Goal: Navigation & Orientation: Find specific page/section

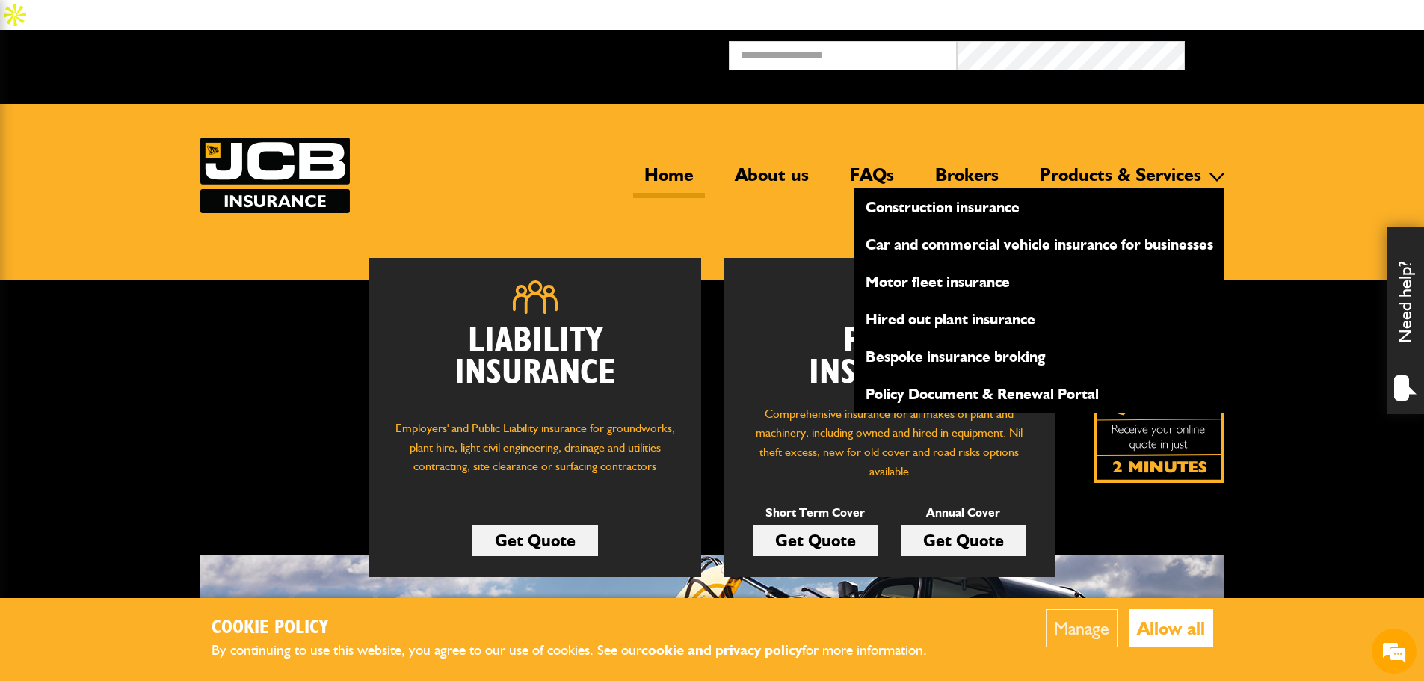
click at [1111, 164] on link "Products & Services" at bounding box center [1121, 181] width 184 height 34
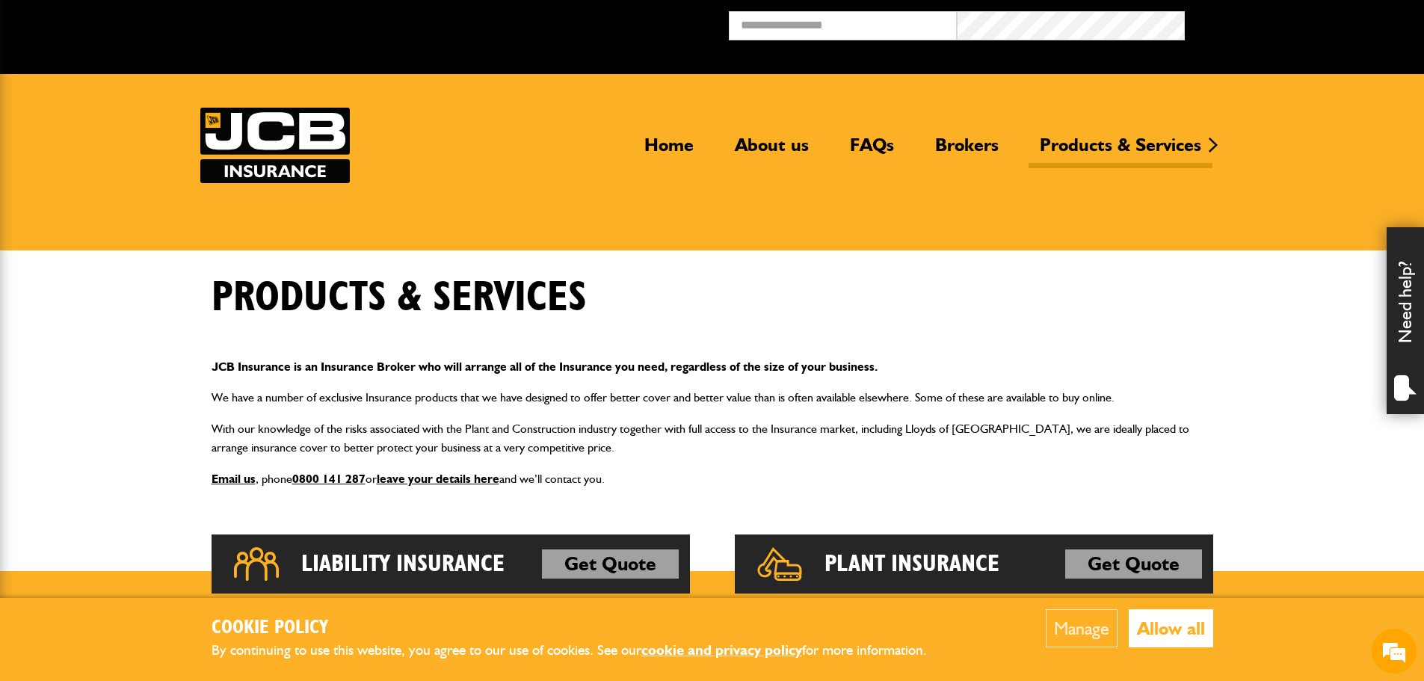
click at [279, 139] on img at bounding box center [275, 146] width 150 height 76
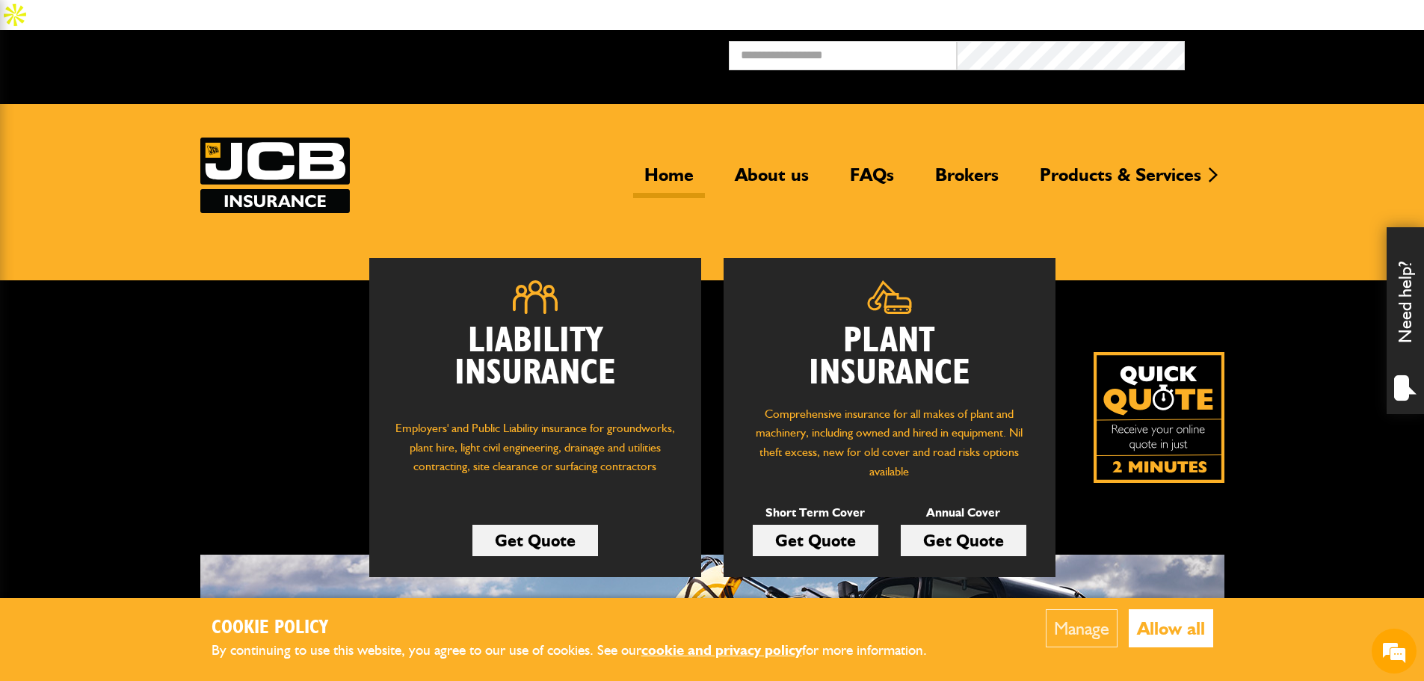
click at [1335, 104] on header "Home About us FAQs Brokers Products & Services Construction insurance Car and c…" at bounding box center [712, 192] width 1424 height 176
click at [1324, 104] on header "Home About us FAQs Brokers Products & Services Construction insurance Car and c…" at bounding box center [712, 192] width 1424 height 176
click at [1356, 175] on header "Home About us FAQs Brokers Products & Services Construction insurance Car and c…" at bounding box center [712, 192] width 1424 height 176
click at [1329, 104] on header "Home About us FAQs Brokers Products & Services Construction insurance Car and c…" at bounding box center [712, 192] width 1424 height 176
click at [1376, 104] on header "Home About us FAQs Brokers Products & Services Construction insurance Car and c…" at bounding box center [712, 192] width 1424 height 176
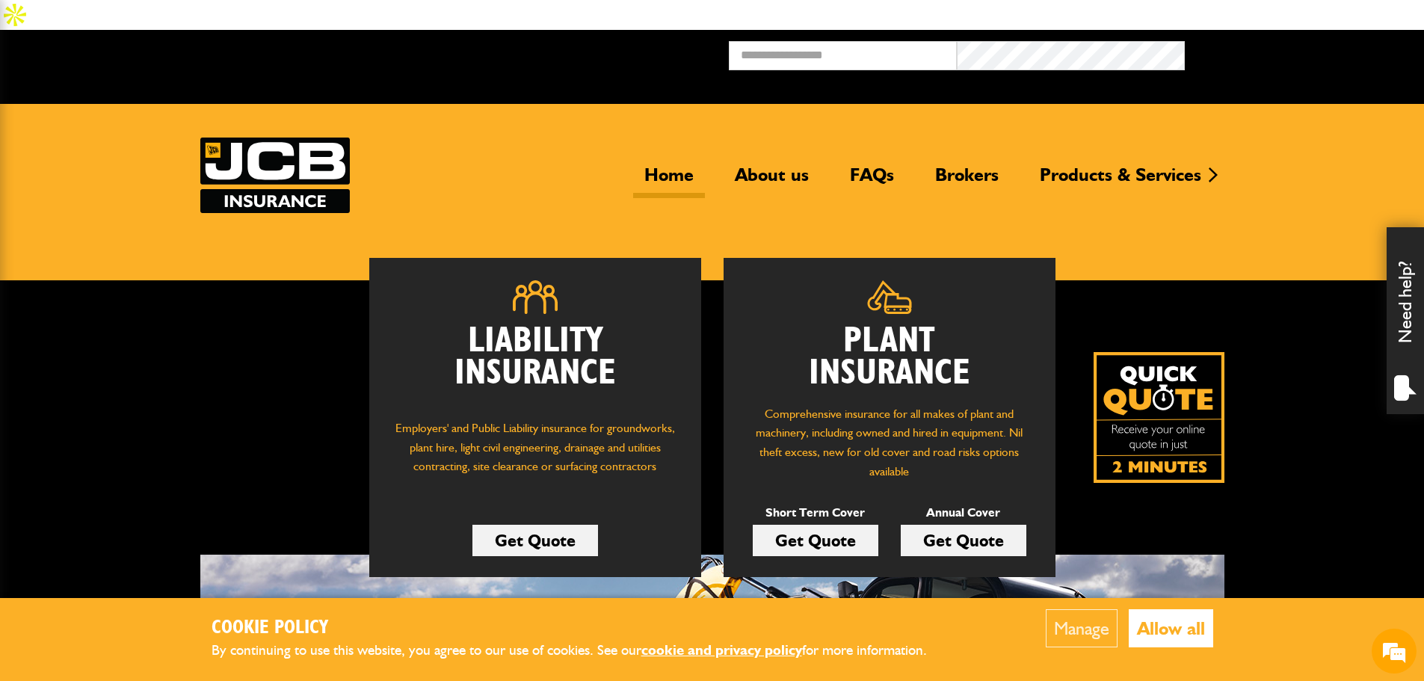
click at [1317, 104] on header "Home About us FAQs Brokers Products & Services Construction insurance Car and c…" at bounding box center [712, 192] width 1424 height 176
click at [286, 147] on img at bounding box center [275, 176] width 150 height 76
